Goal: Transaction & Acquisition: Purchase product/service

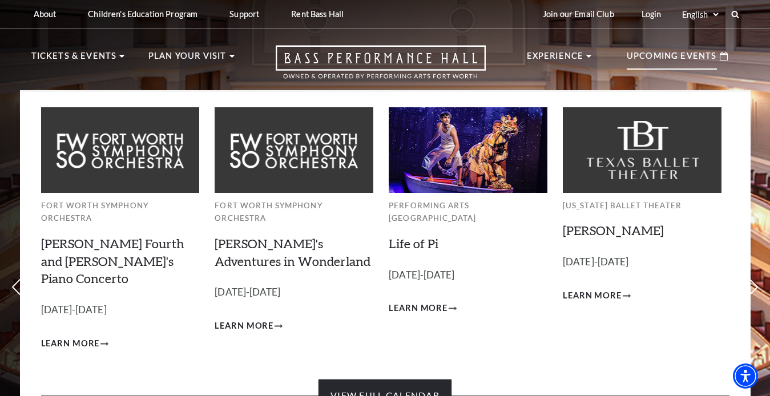
click at [400, 379] on link "View Full Calendar" at bounding box center [384, 395] width 133 height 32
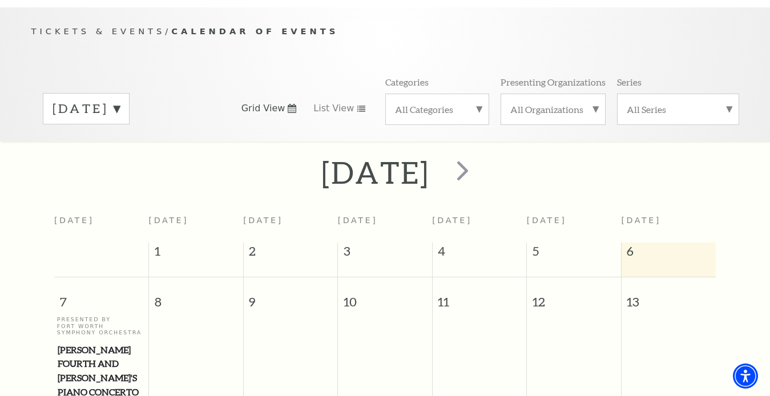
scroll to position [110, 0]
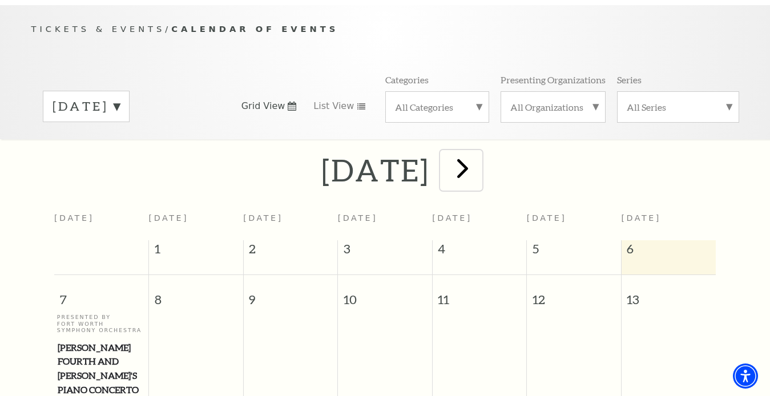
click at [479, 161] on span "next" at bounding box center [462, 168] width 33 height 33
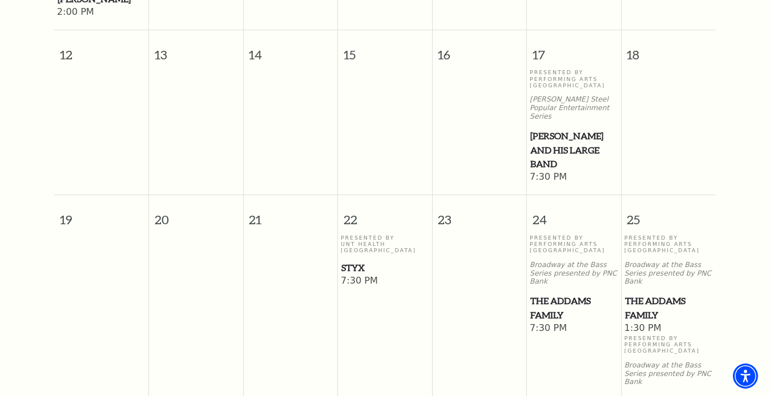
scroll to position [634, 0]
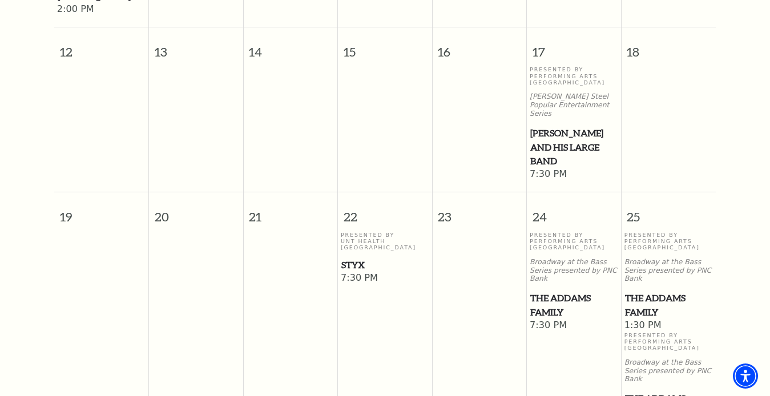
click at [647, 291] on span "The Addams Family" at bounding box center [669, 305] width 88 height 28
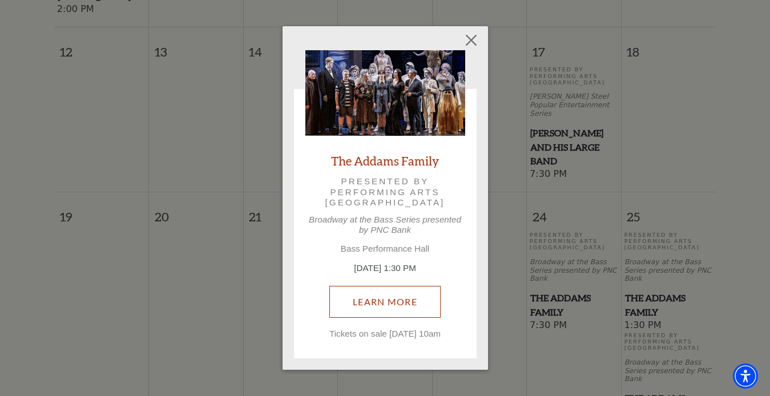
click at [357, 295] on link "Learn More" at bounding box center [384, 302] width 111 height 32
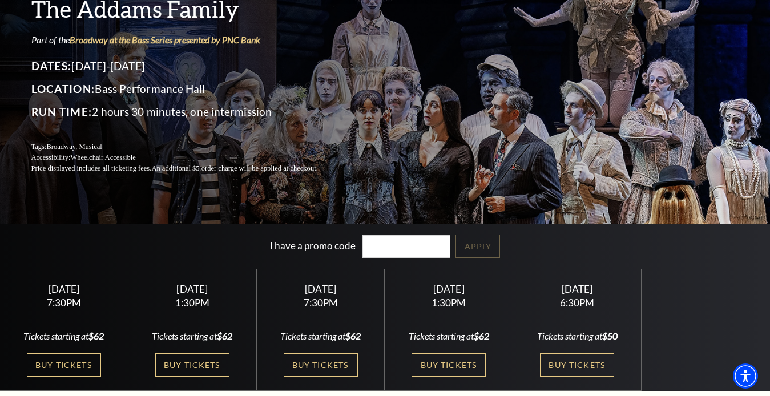
scroll to position [89, 0]
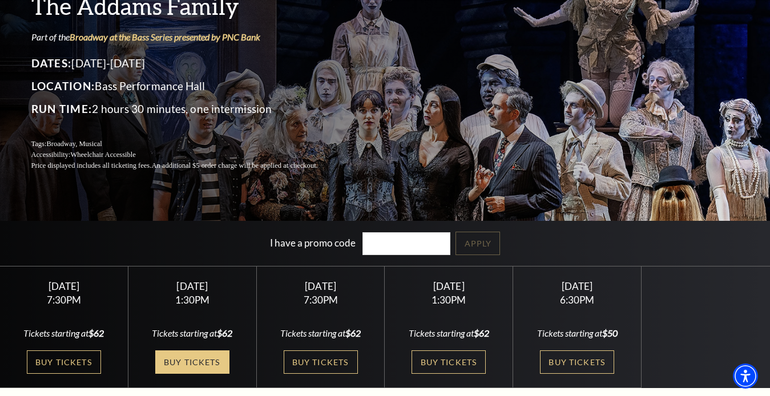
click at [194, 357] on link "Buy Tickets" at bounding box center [192, 361] width 74 height 23
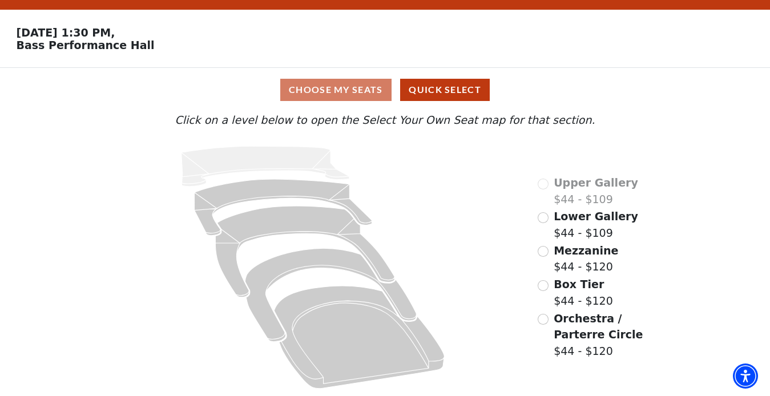
scroll to position [31, 0]
click at [540, 253] on input "Mezzanine$44 - $120\a" at bounding box center [542, 251] width 11 height 11
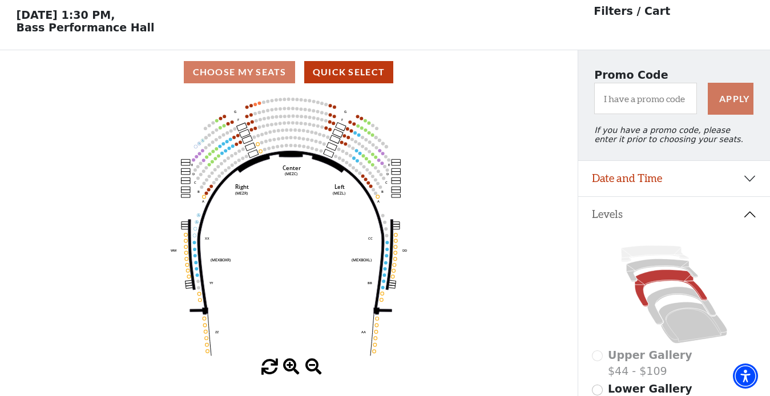
scroll to position [53, 0]
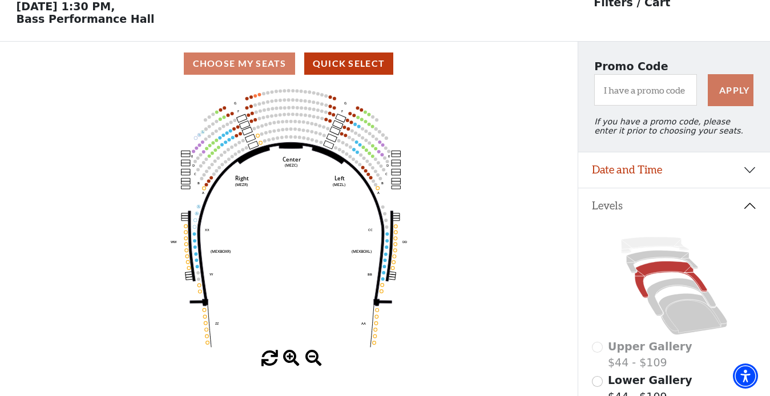
click at [248, 67] on div "Choose My Seats Quick Select" at bounding box center [288, 63] width 577 height 22
click at [332, 63] on button "Quick Select" at bounding box center [349, 63] width 90 height 22
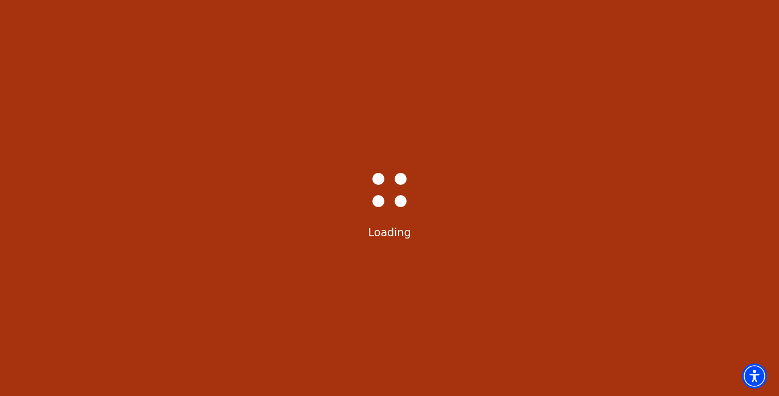
select select "6291"
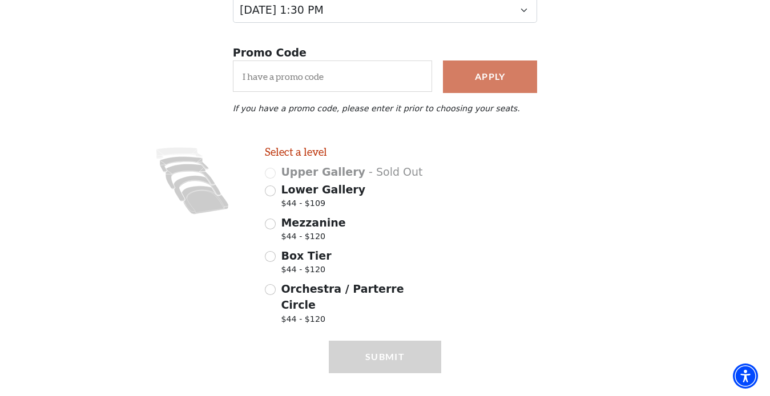
scroll to position [180, 0]
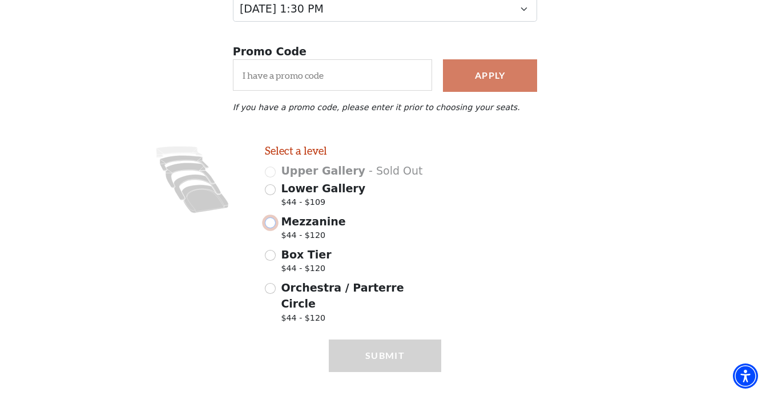
click at [273, 228] on input "Mezzanine $44 - $120" at bounding box center [270, 222] width 11 height 11
radio input "true"
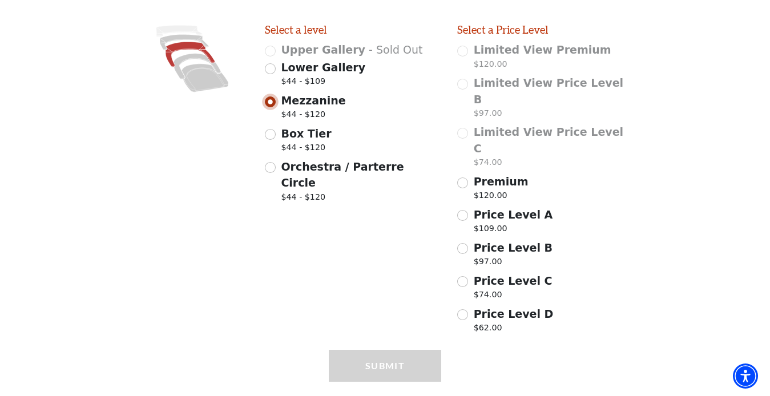
scroll to position [305, 0]
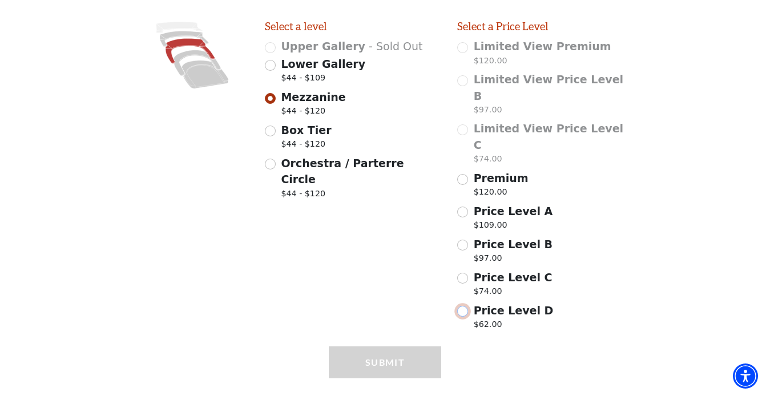
click at [460, 306] on input "Price Level D $62.00" at bounding box center [462, 311] width 11 height 11
radio input "true"
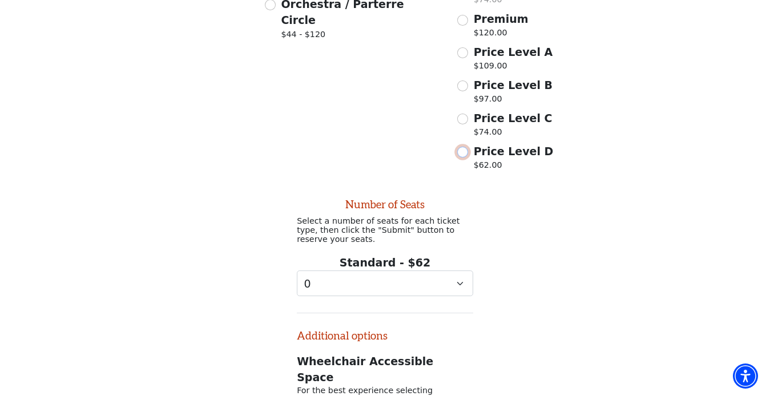
scroll to position [577, 0]
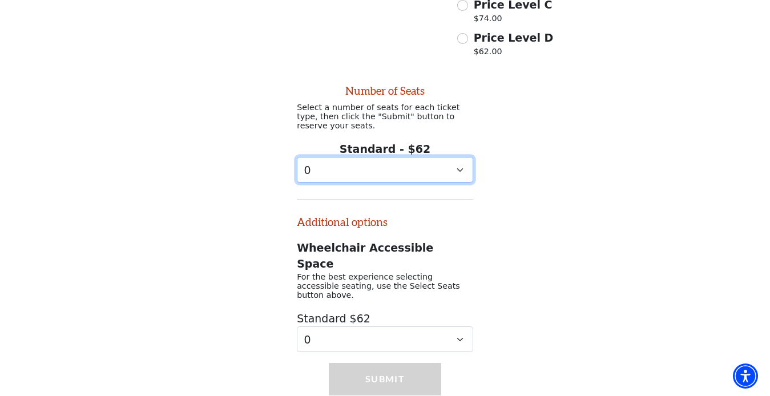
click at [457, 157] on select "0 1 2 3 4 5 6 7 8 9" at bounding box center [385, 170] width 176 height 26
select select "1"
click at [297, 157] on select "0 1 2 3 4 5 6 7 8 9" at bounding box center [385, 170] width 176 height 26
